Goal: Task Accomplishment & Management: Use online tool/utility

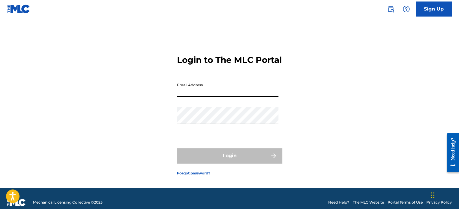
click at [211, 89] on input "Email Address" at bounding box center [227, 88] width 101 height 17
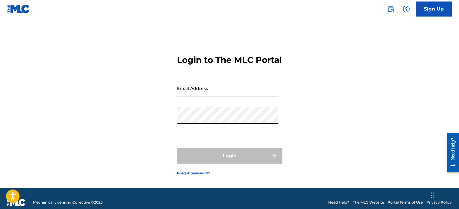
type input "[EMAIL_ADDRESS][DOMAIN_NAME]"
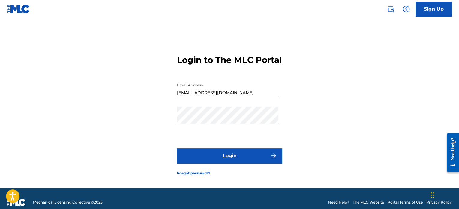
click at [228, 157] on button "Login" at bounding box center [229, 155] width 105 height 15
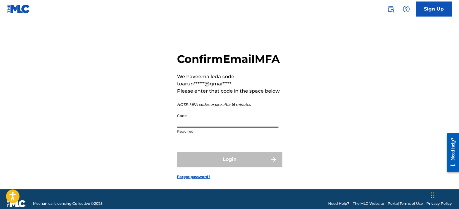
click at [216, 123] on input "Code" at bounding box center [227, 118] width 101 height 17
paste input "782514"
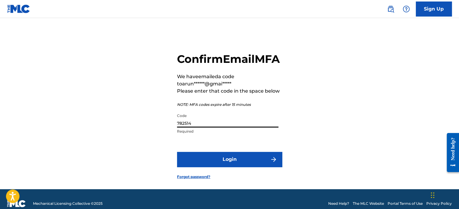
type input "782514"
click at [236, 159] on button "Login" at bounding box center [229, 159] width 105 height 15
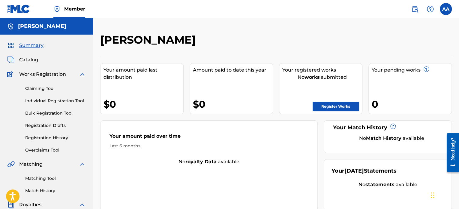
click at [45, 101] on link "Individual Registration Tool" at bounding box center [55, 101] width 61 height 6
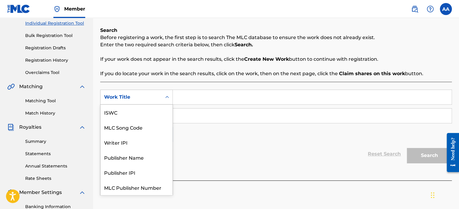
scroll to position [15, 0]
click at [150, 96] on div "Work Title" at bounding box center [131, 96] width 54 height 7
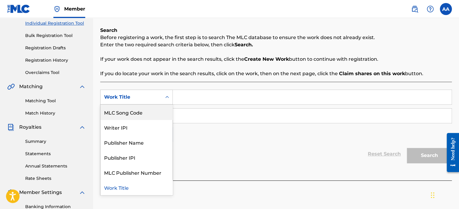
scroll to position [0, 0]
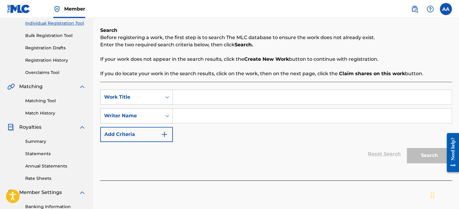
click at [204, 152] on div "Reset Search Search" at bounding box center [276, 154] width 352 height 24
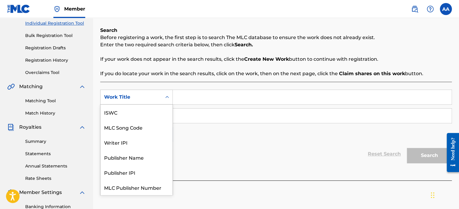
scroll to position [15, 0]
click at [146, 94] on div "Work Title" at bounding box center [131, 96] width 54 height 7
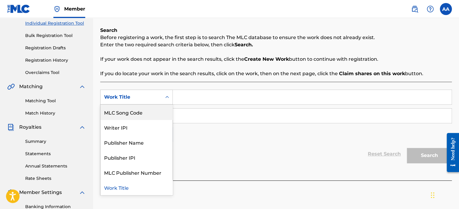
click at [137, 113] on div "MLC Song Code" at bounding box center [137, 111] width 72 height 15
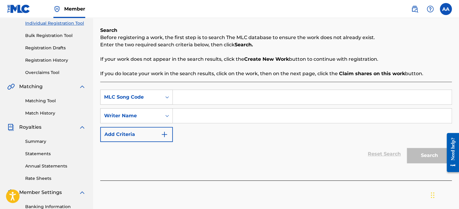
click at [195, 101] on input "Search Form" at bounding box center [312, 97] width 279 height 14
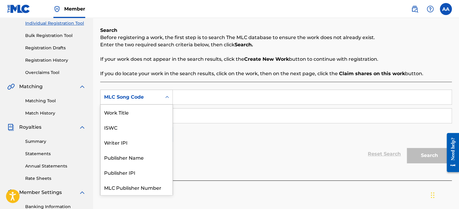
click at [153, 102] on div "MLC Song Code" at bounding box center [131, 96] width 61 height 11
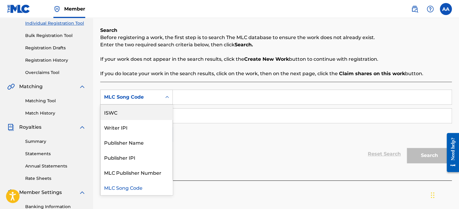
click at [130, 105] on div "ISWC" at bounding box center [137, 111] width 72 height 15
